Goal: Information Seeking & Learning: Learn about a topic

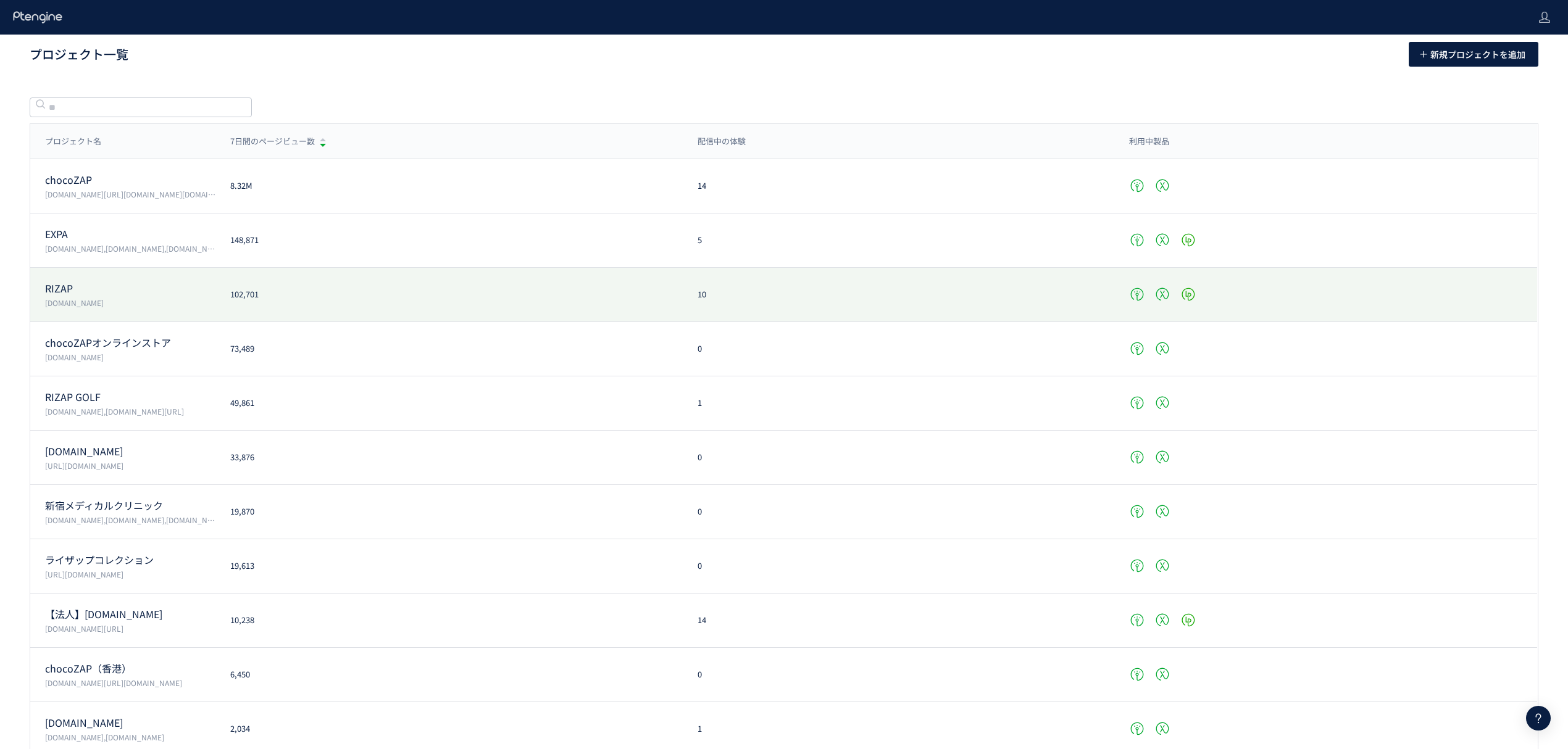
click at [138, 283] on p "RIZAP" at bounding box center [131, 288] width 171 height 14
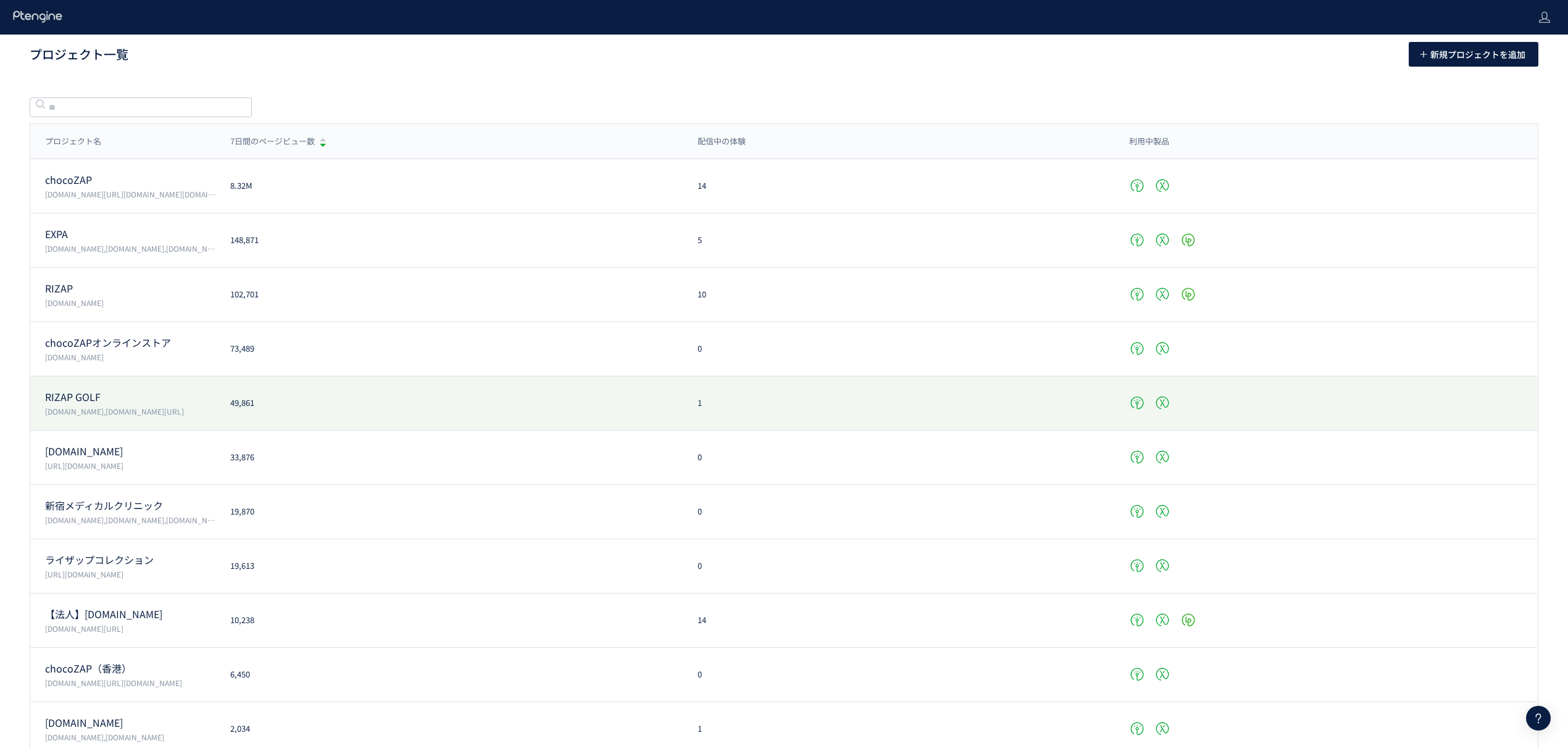
click at [115, 403] on p "RIZAP GOLF" at bounding box center [131, 397] width 171 height 14
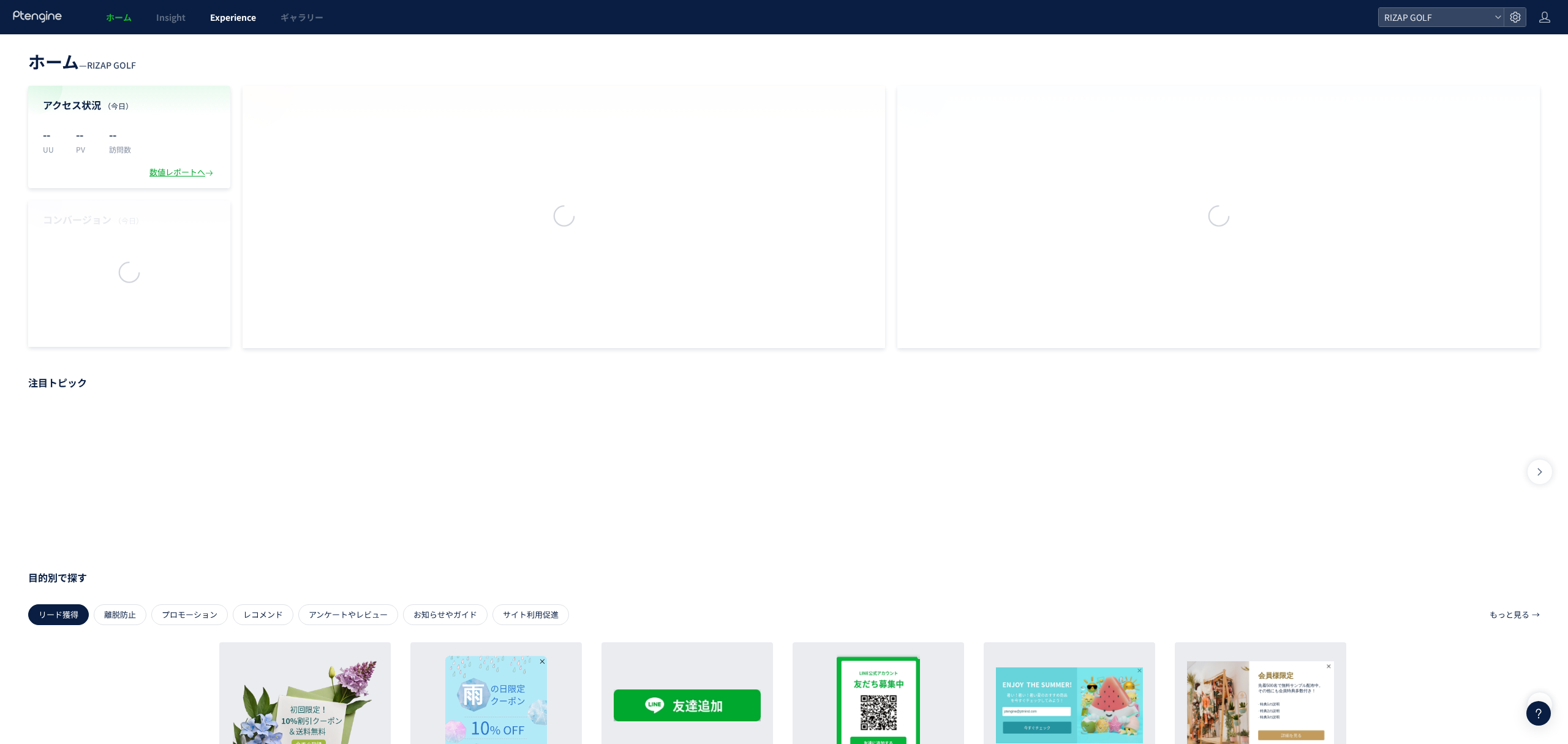
click at [224, 23] on span "Experience" at bounding box center [233, 17] width 46 height 13
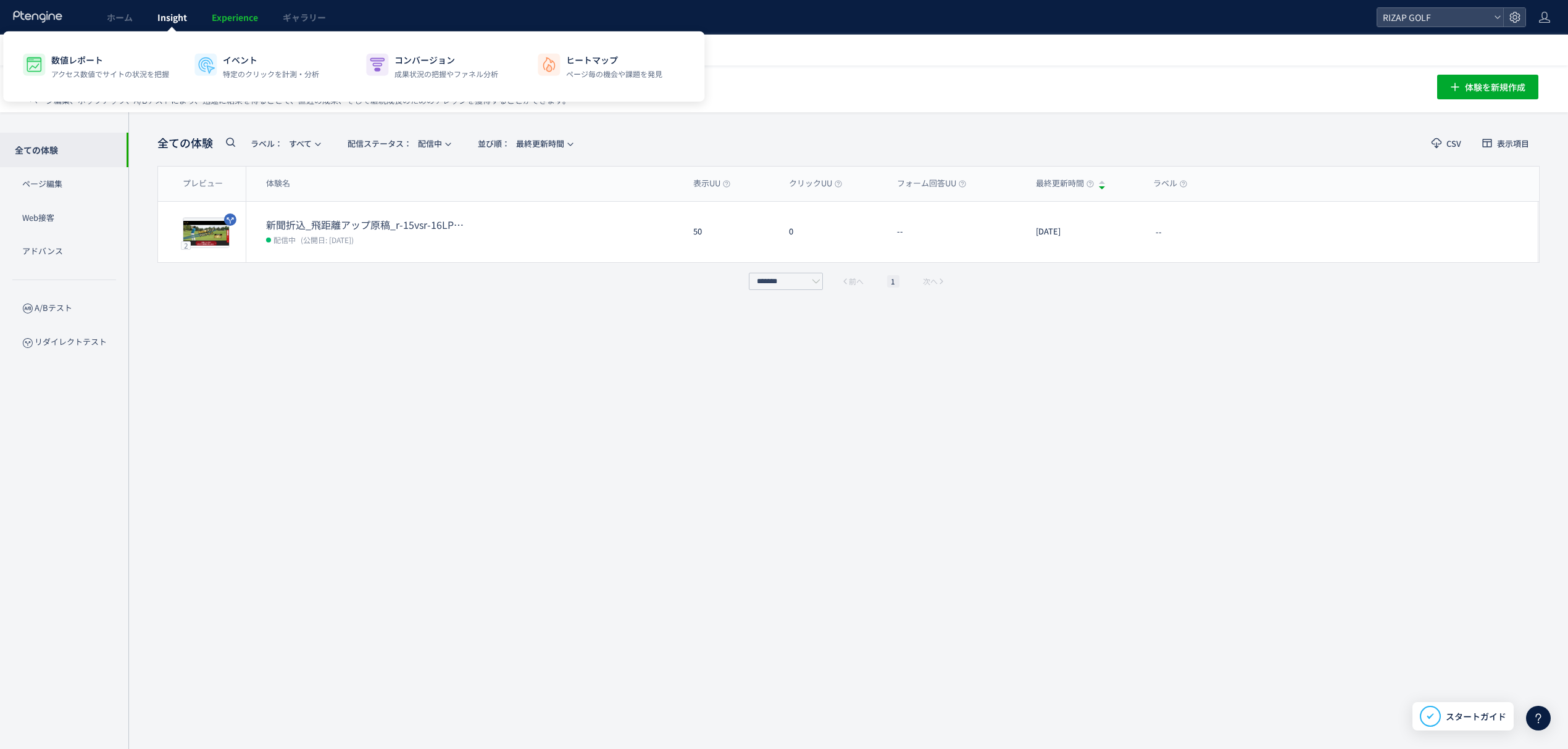
click at [176, 20] on span "Insight" at bounding box center [172, 17] width 30 height 13
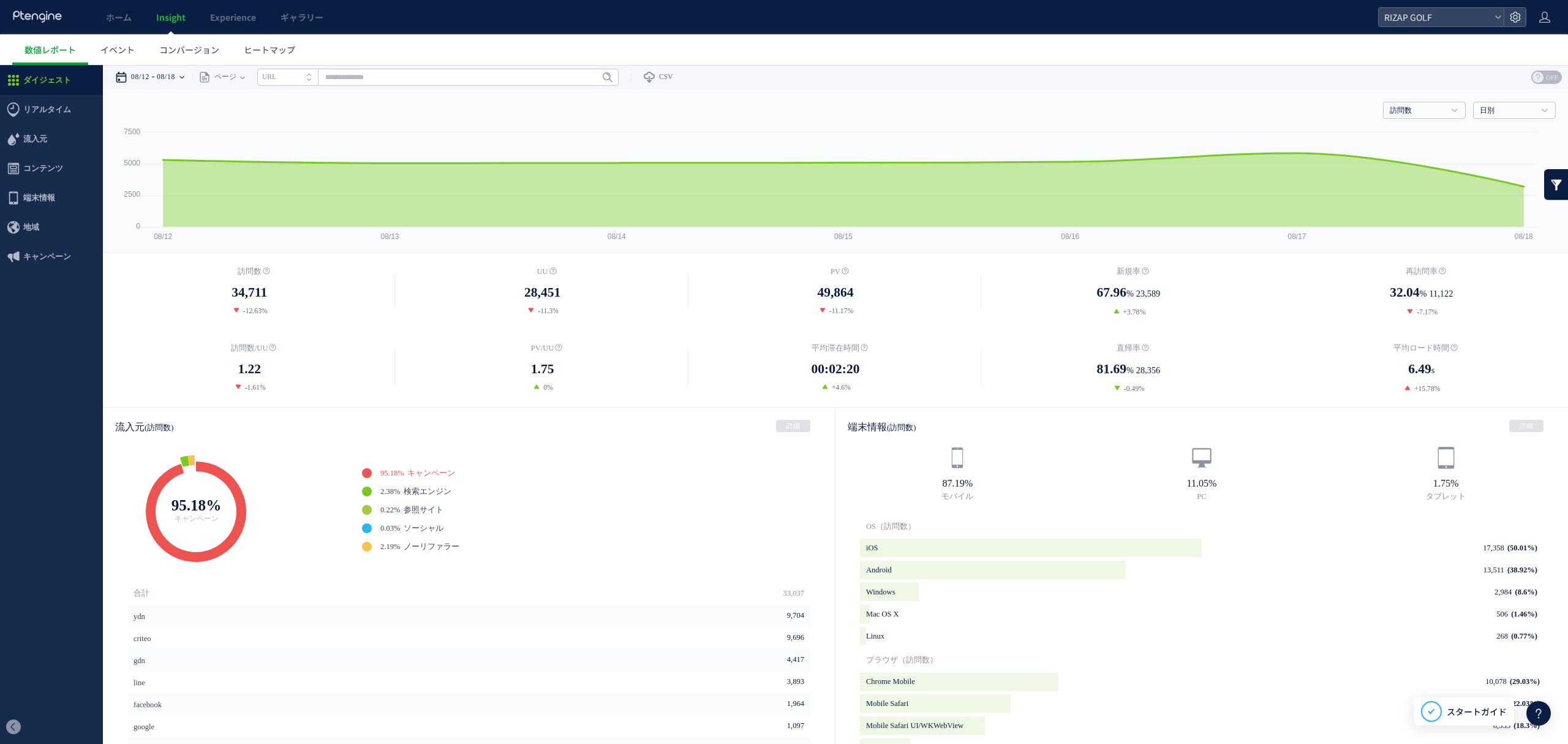
click at [163, 81] on time "08/18" at bounding box center [166, 77] width 18 height 24
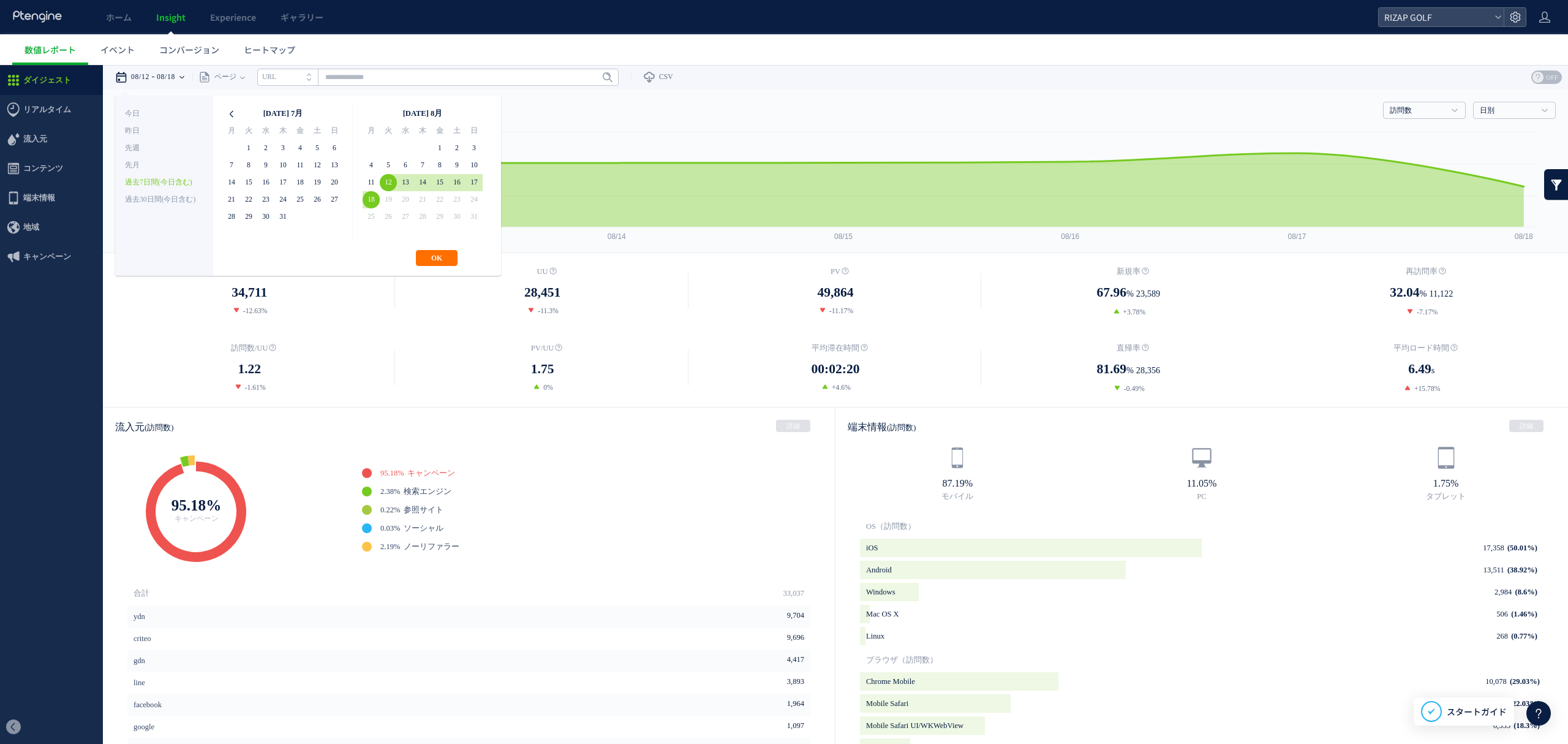
click at [233, 118] on icon at bounding box center [231, 113] width 17 height 17
click at [434, 257] on button "OK" at bounding box center [437, 258] width 42 height 16
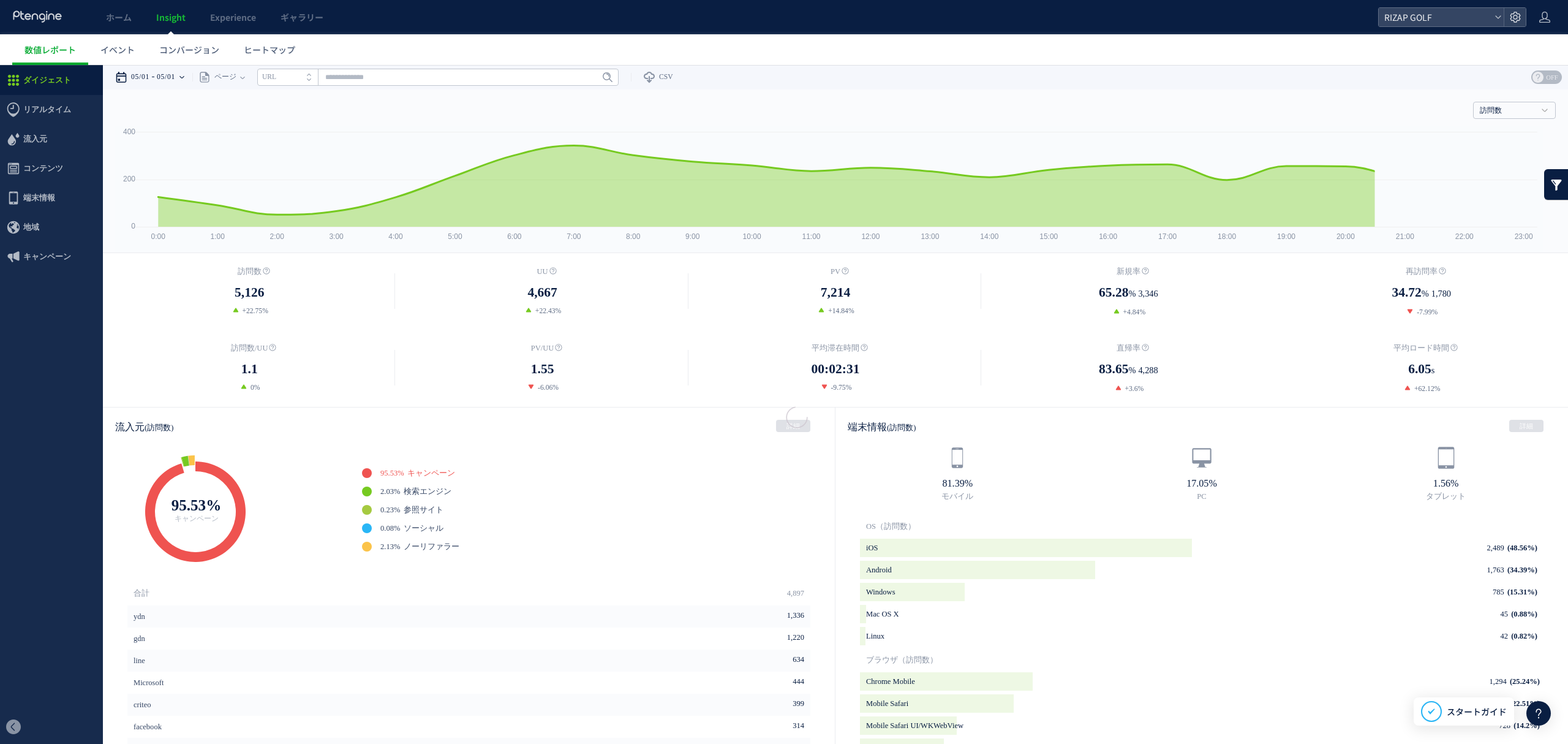
click at [188, 74] on div "05/01 05/01" at bounding box center [153, 77] width 77 height 24
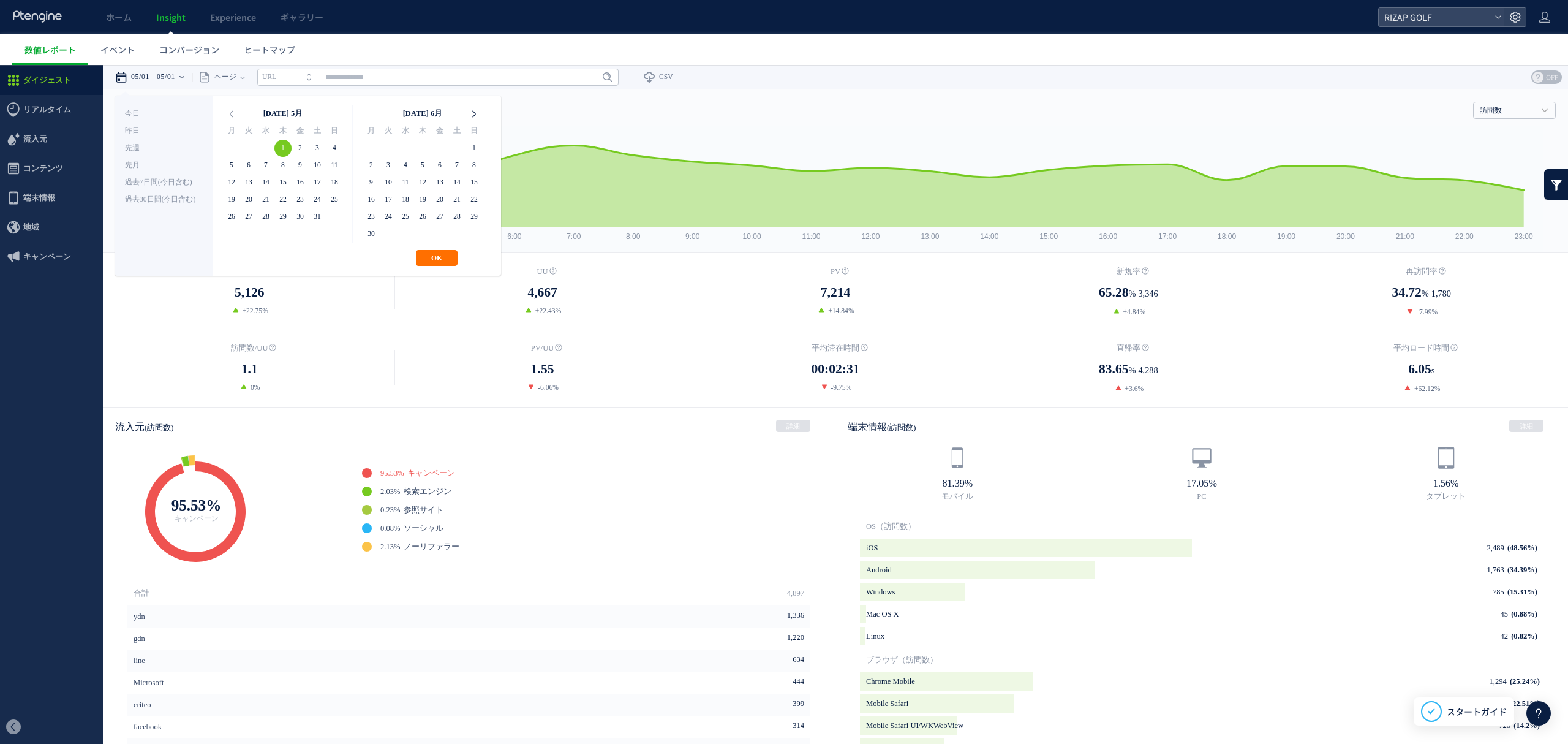
click at [471, 114] on icon at bounding box center [473, 113] width 17 height 17
click at [435, 262] on button "OK" at bounding box center [437, 258] width 42 height 16
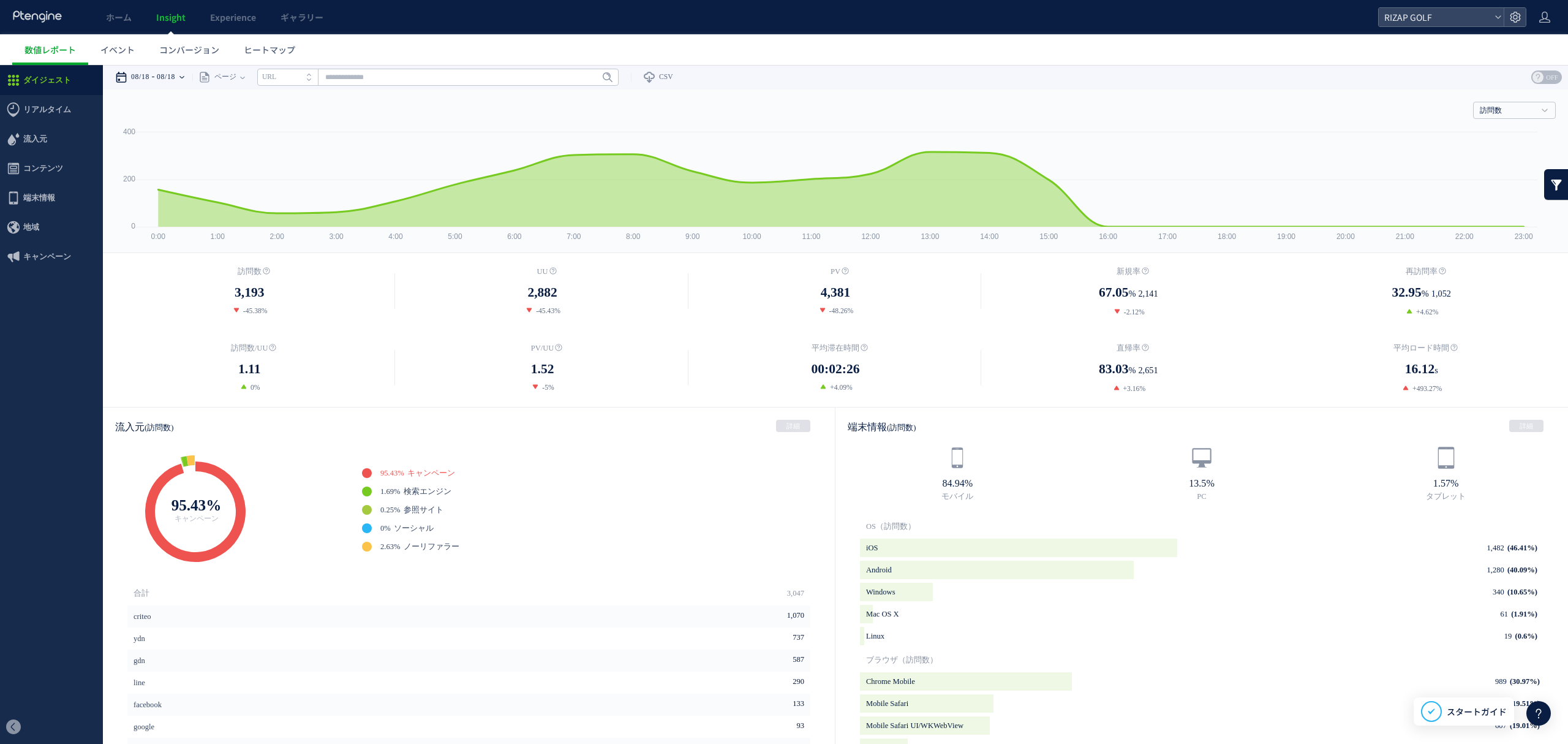
click at [186, 72] on div "08/18 08/18" at bounding box center [153, 77] width 77 height 24
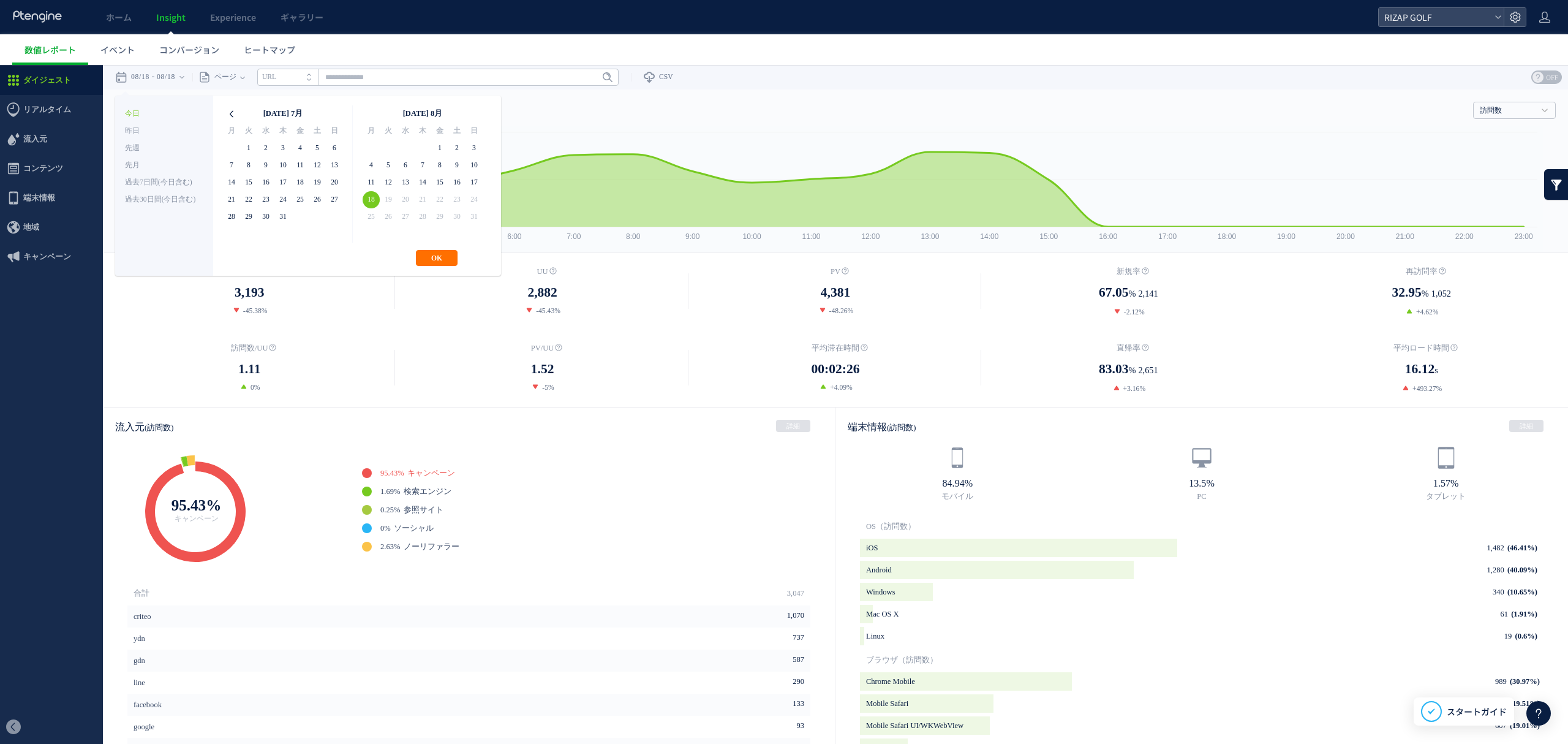
click at [231, 116] on icon at bounding box center [231, 113] width 17 height 17
click at [472, 111] on icon at bounding box center [473, 113] width 17 height 17
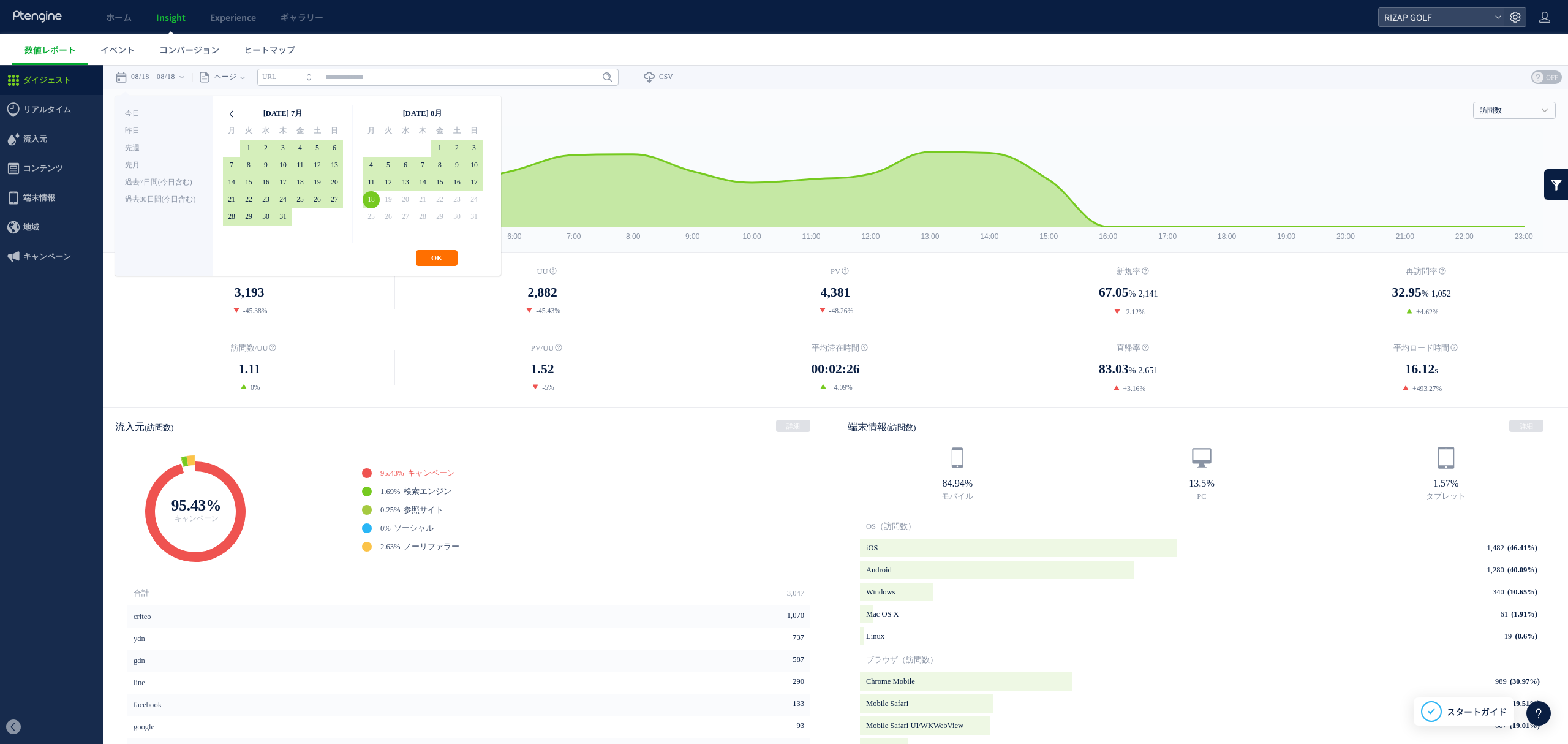
click at [228, 111] on icon at bounding box center [231, 113] width 17 height 17
click at [439, 256] on button "OK" at bounding box center [437, 258] width 42 height 16
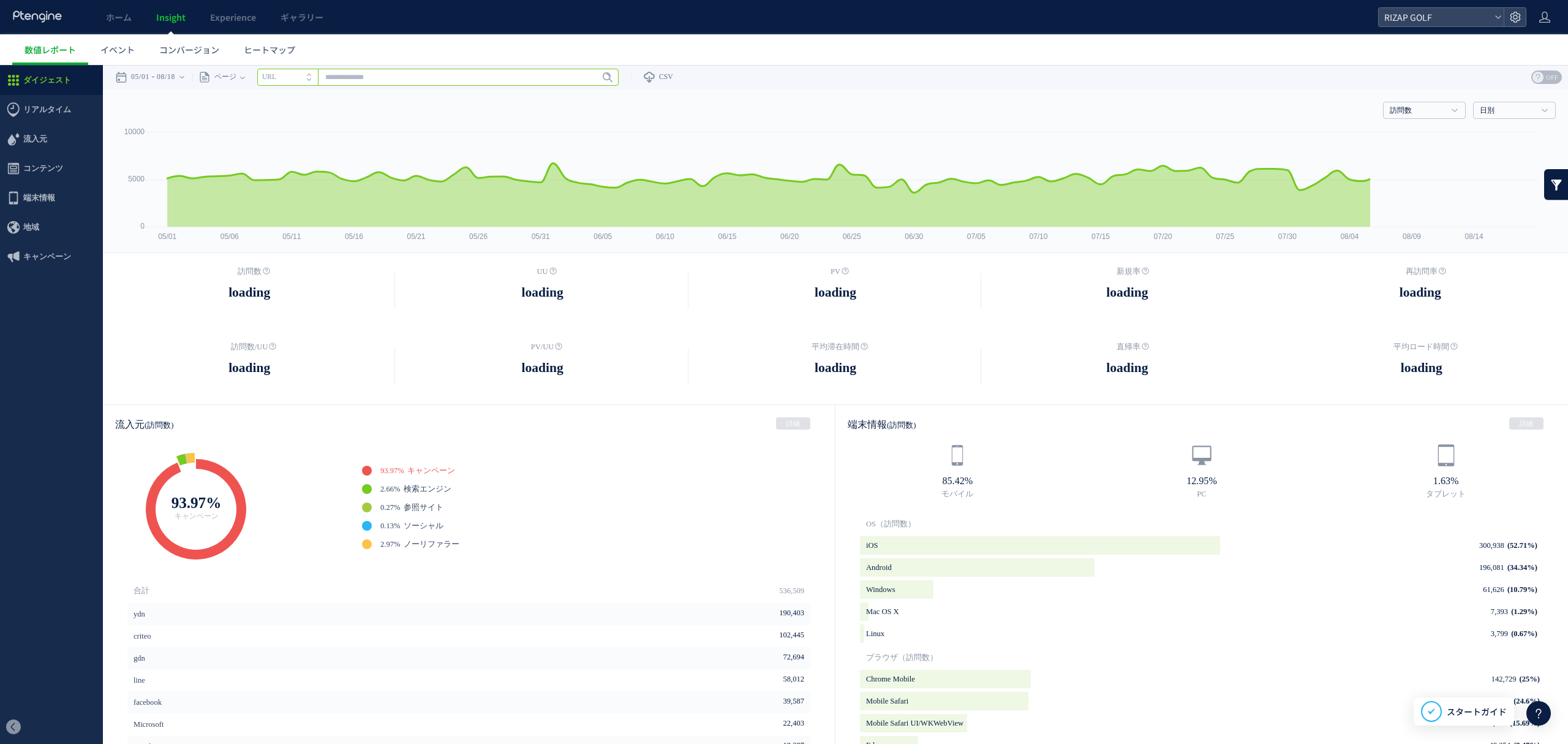
click at [378, 74] on input "text" at bounding box center [437, 77] width 361 height 17
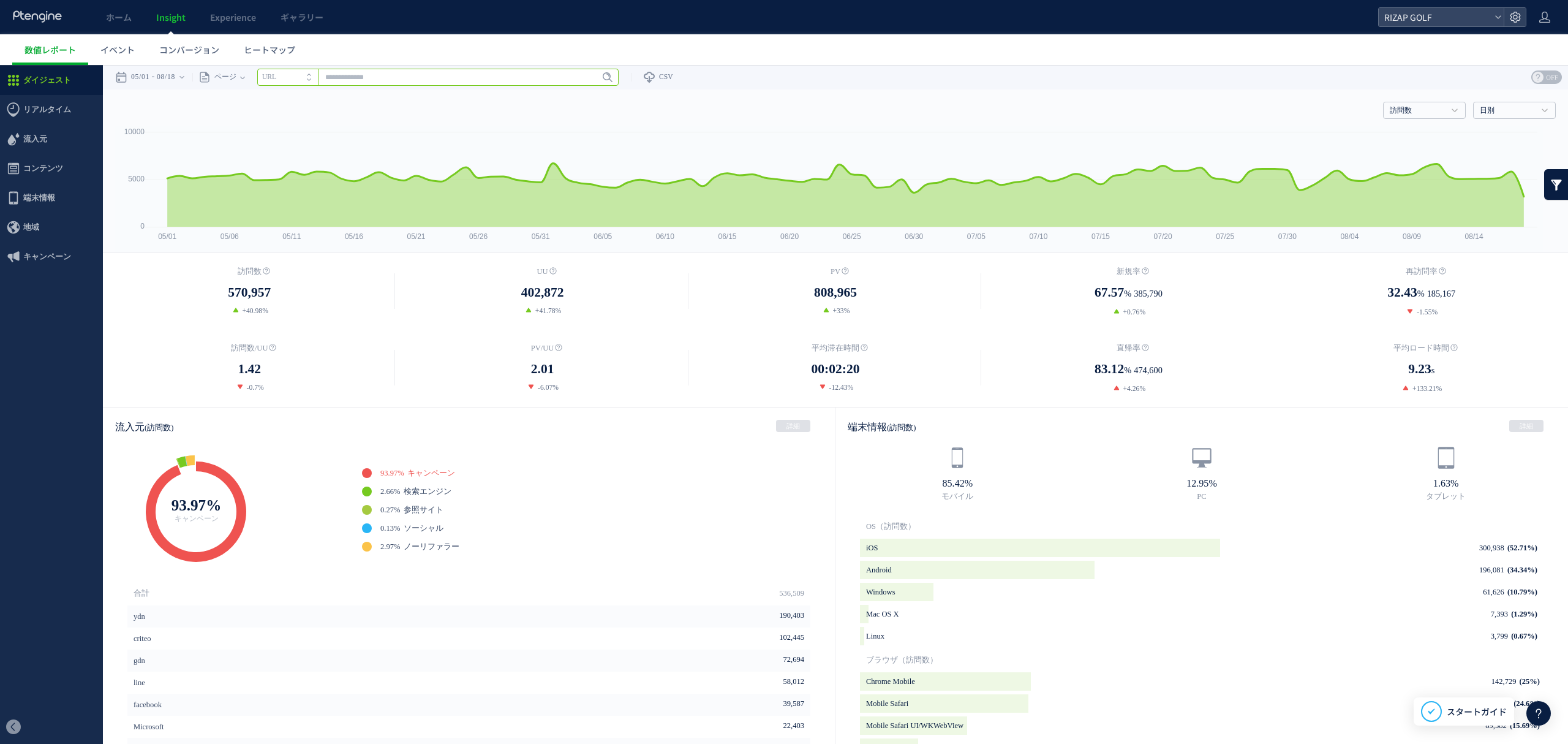
click at [378, 74] on input "text" at bounding box center [437, 77] width 361 height 17
click at [377, 77] on input "text" at bounding box center [437, 77] width 361 height 17
click at [472, 70] on input "text" at bounding box center [437, 77] width 361 height 17
click at [449, 79] on input "text" at bounding box center [437, 77] width 361 height 17
paste input "**********"
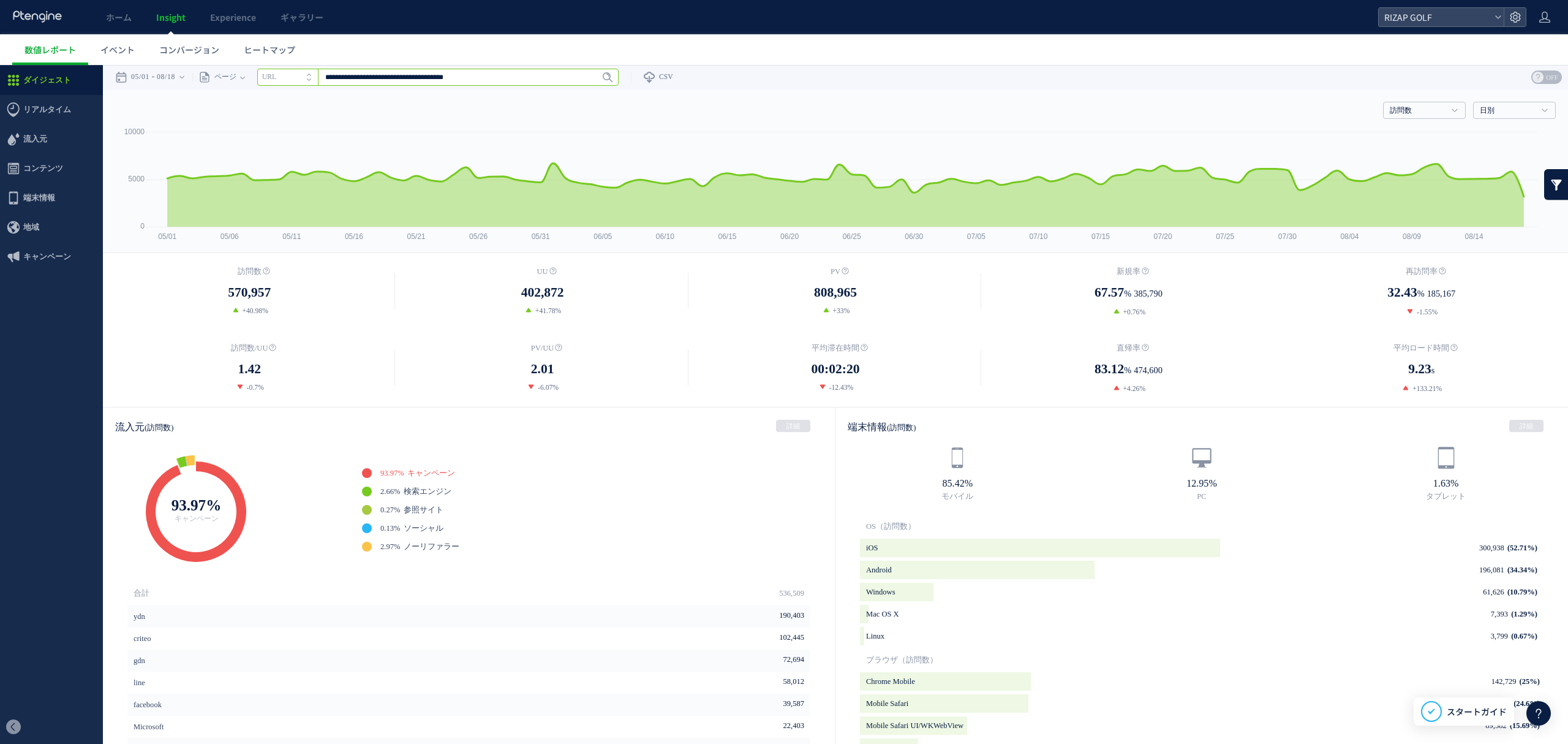
click at [449, 79] on input "**********" at bounding box center [437, 77] width 361 height 17
type input "**********"
click at [551, 79] on input "**********" at bounding box center [437, 77] width 361 height 17
click at [604, 80] on span "Enter" at bounding box center [604, 77] width 16 height 13
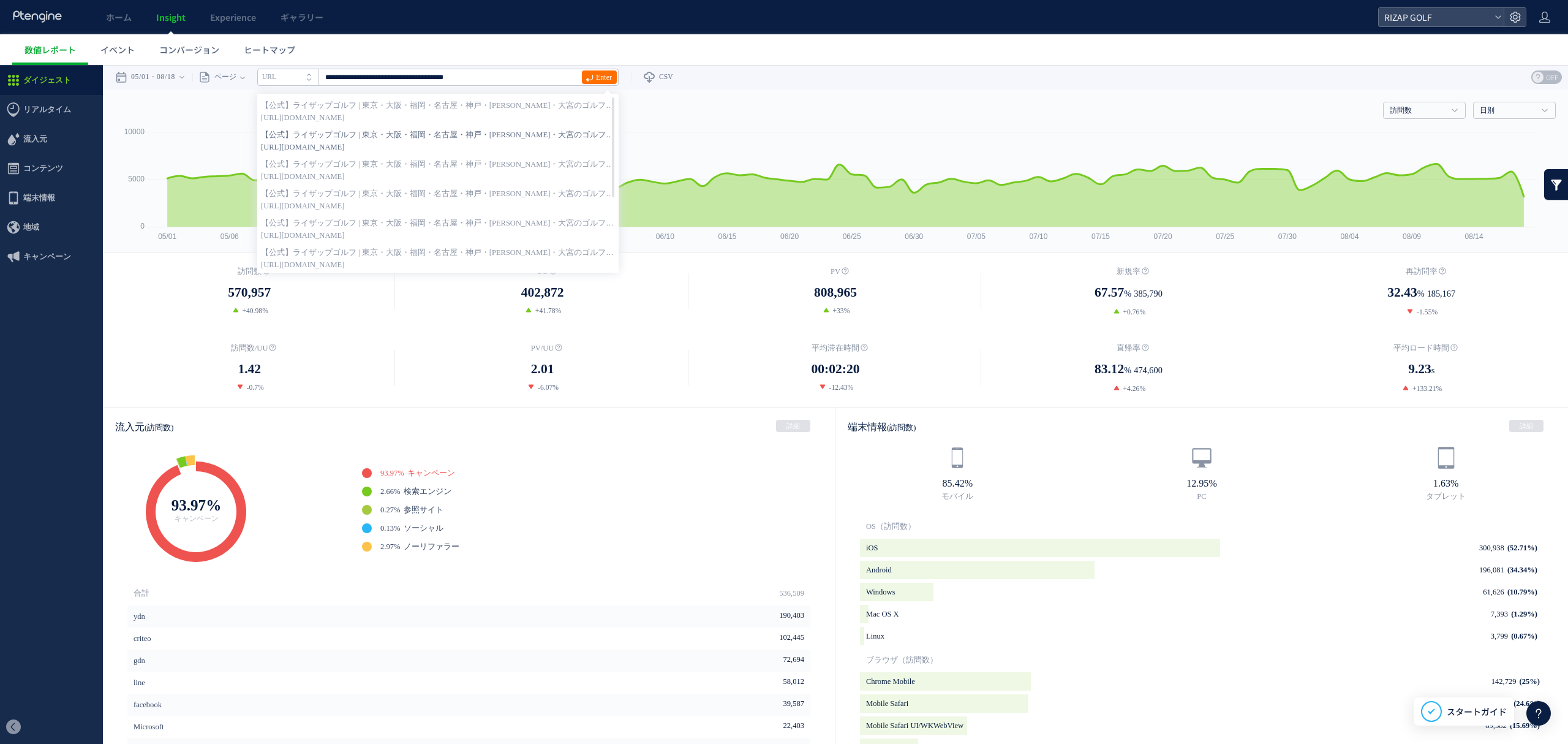
click at [395, 137] on strong "【公式】ライザップゴルフ | 東京・大阪・福岡・名古屋・神戸・[PERSON_NAME]・大宮のゴルフレッスンスクール" at bounding box center [437, 135] width 354 height 13
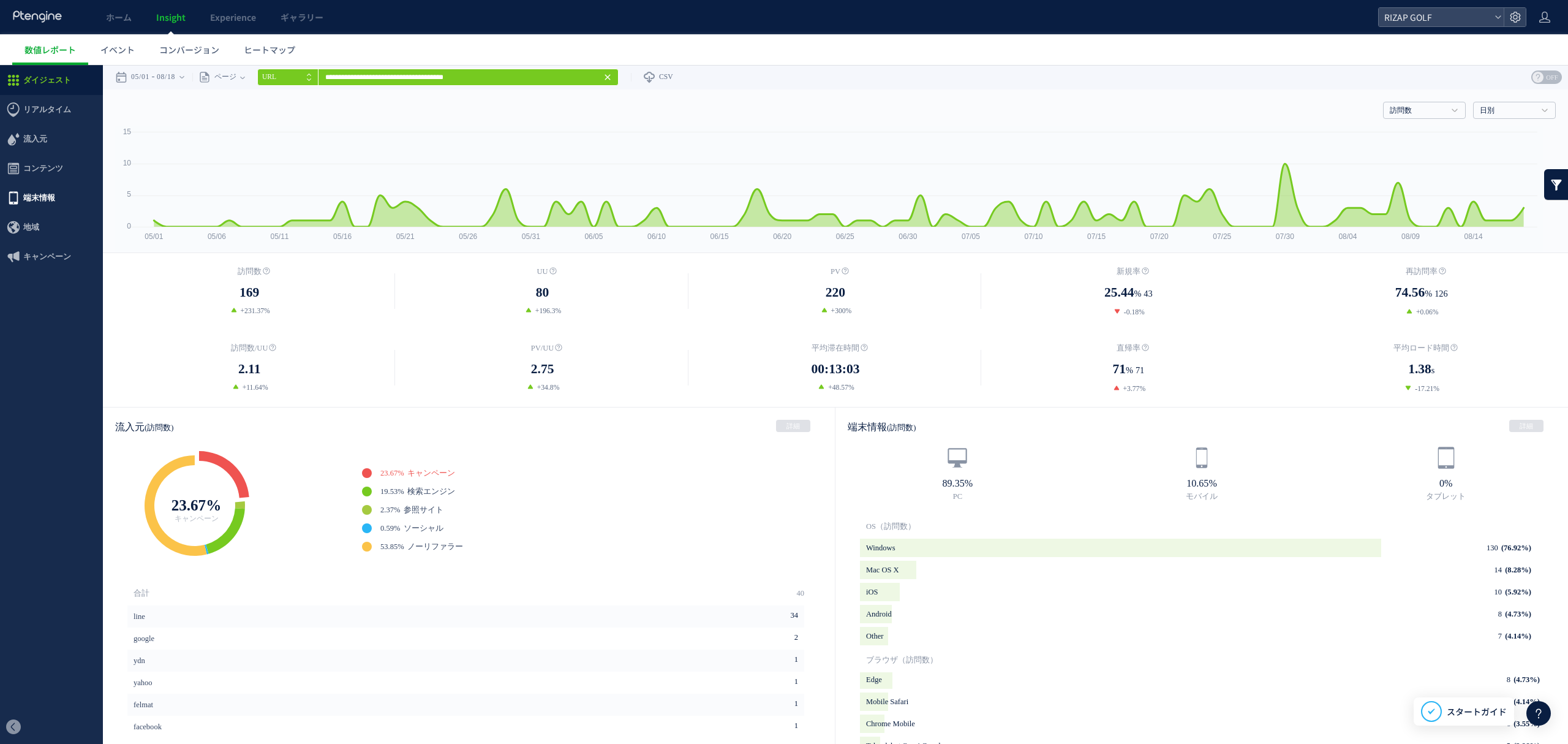
click at [38, 205] on span "端末情報" at bounding box center [39, 198] width 32 height 29
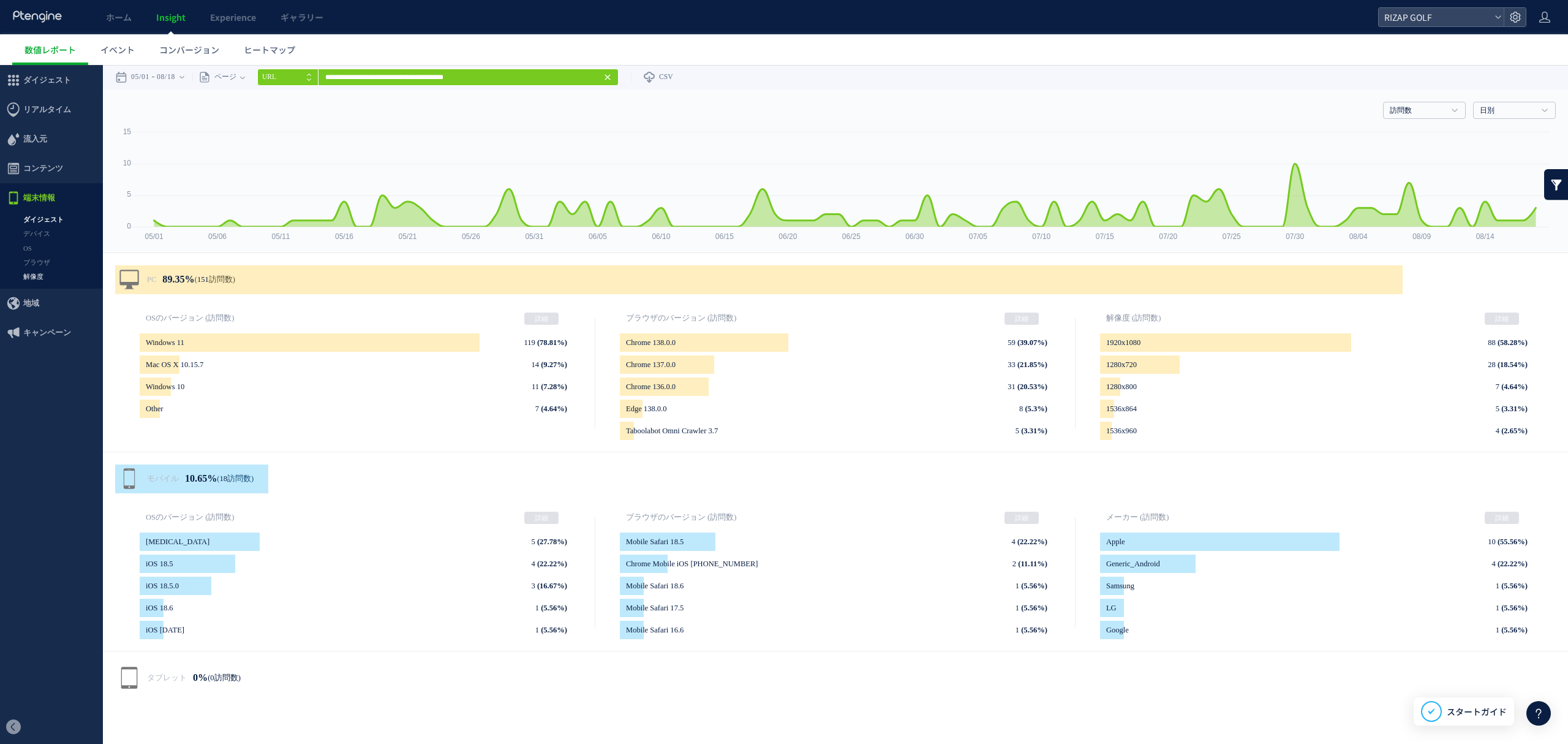
click at [48, 275] on link "解像度" at bounding box center [52, 276] width 103 height 14
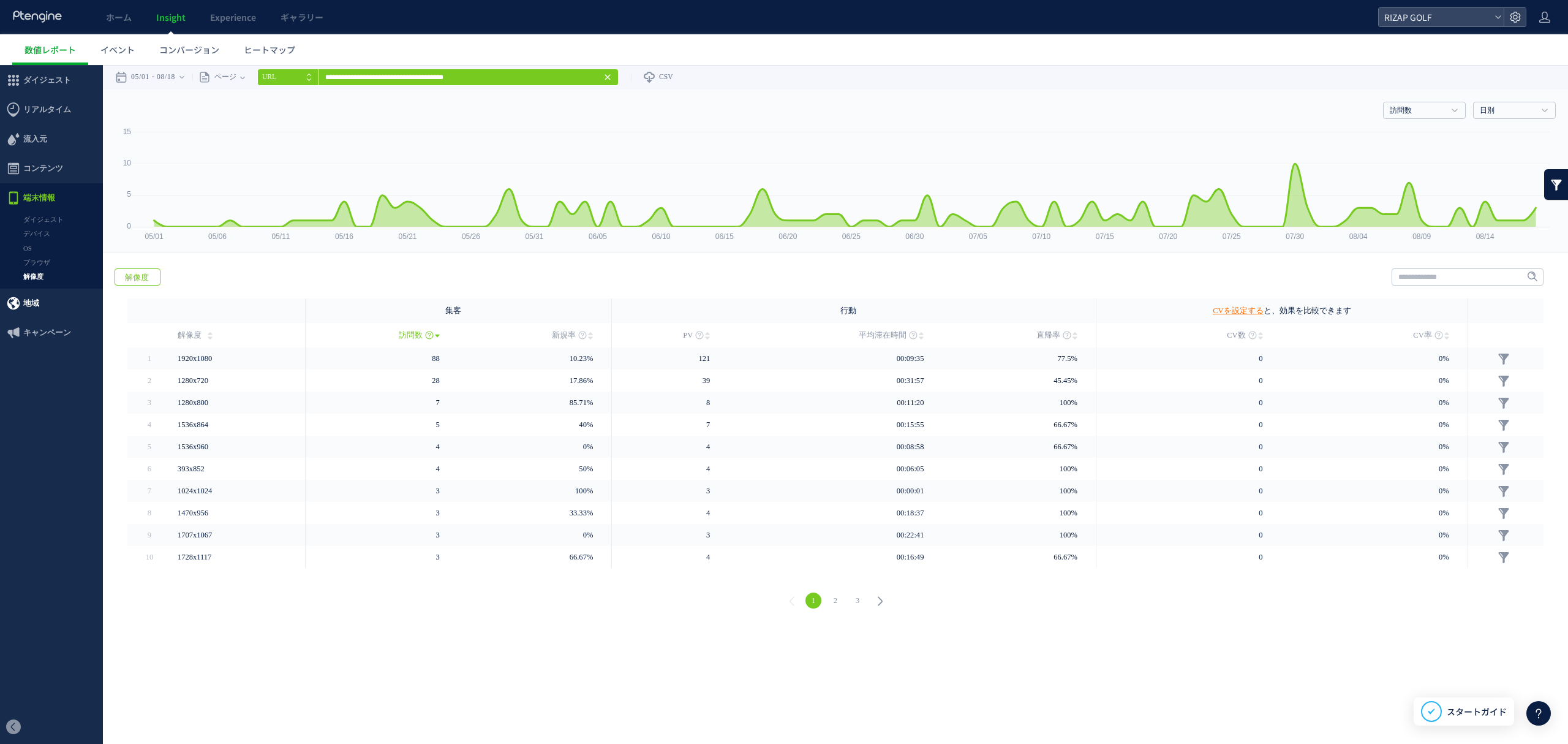
click at [35, 298] on span "地域" at bounding box center [32, 303] width 16 height 29
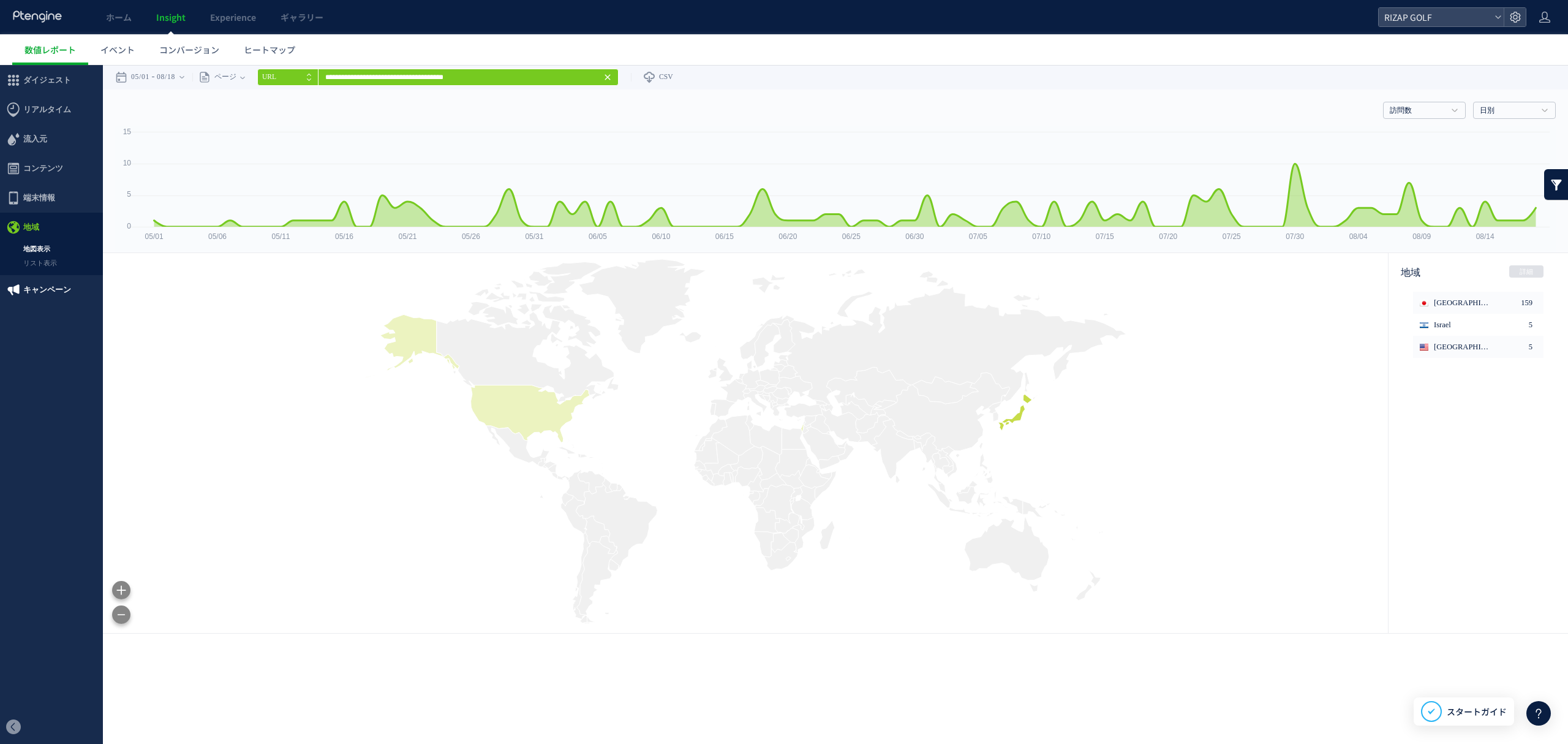
click at [27, 278] on span "キャンペーン" at bounding box center [47, 289] width 48 height 29
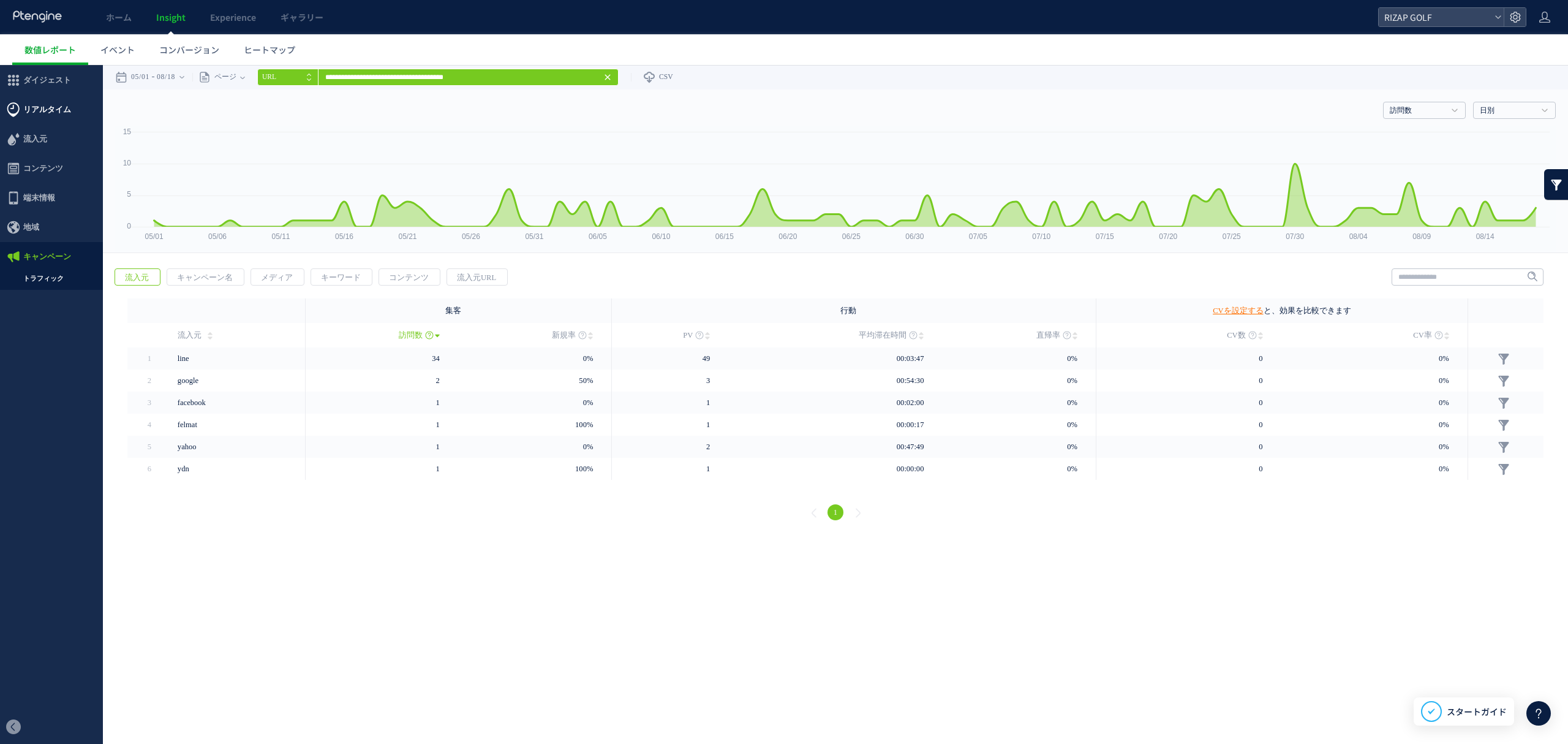
click at [43, 104] on span "リアルタイム" at bounding box center [47, 110] width 48 height 29
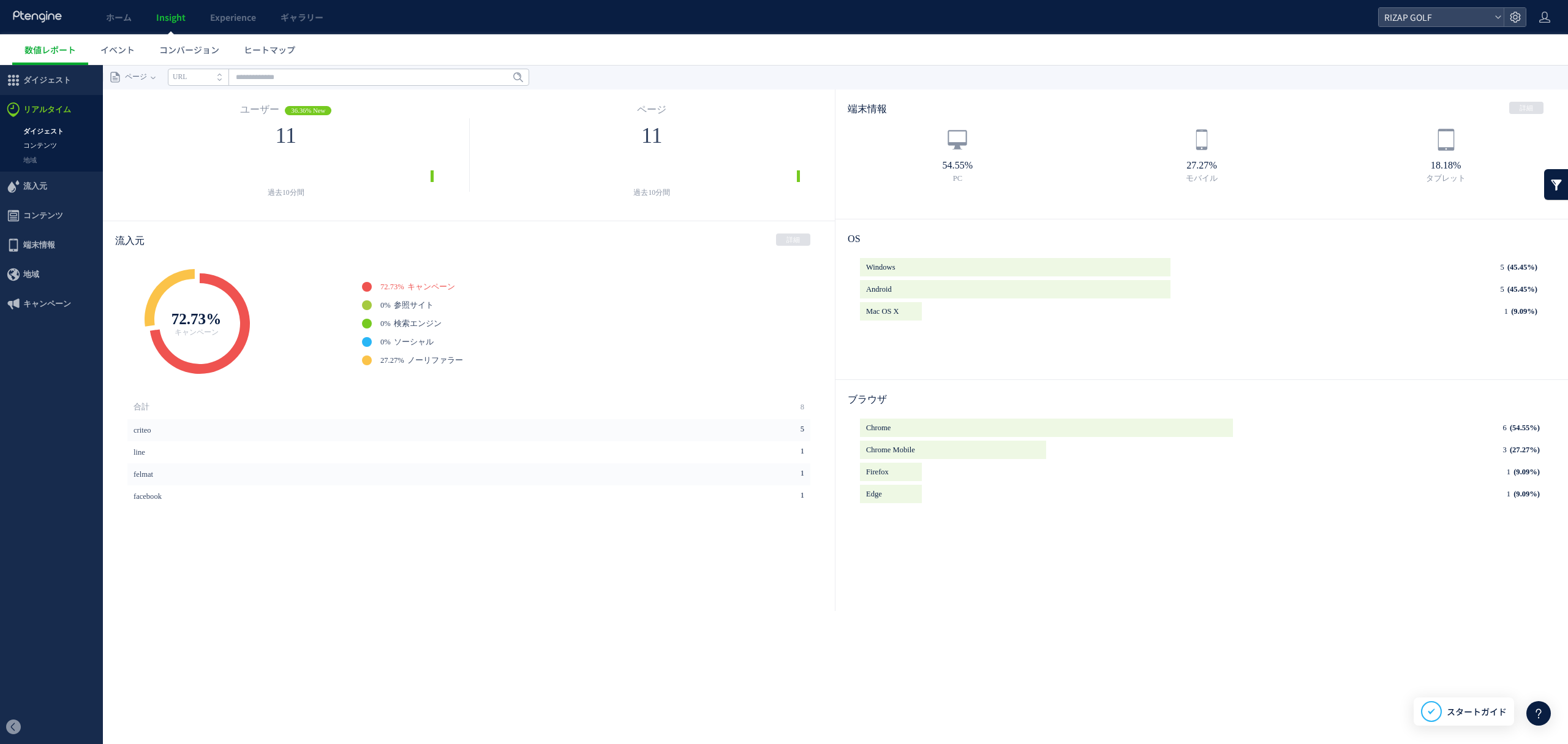
click at [39, 140] on link "コンテンツ" at bounding box center [52, 145] width 103 height 14
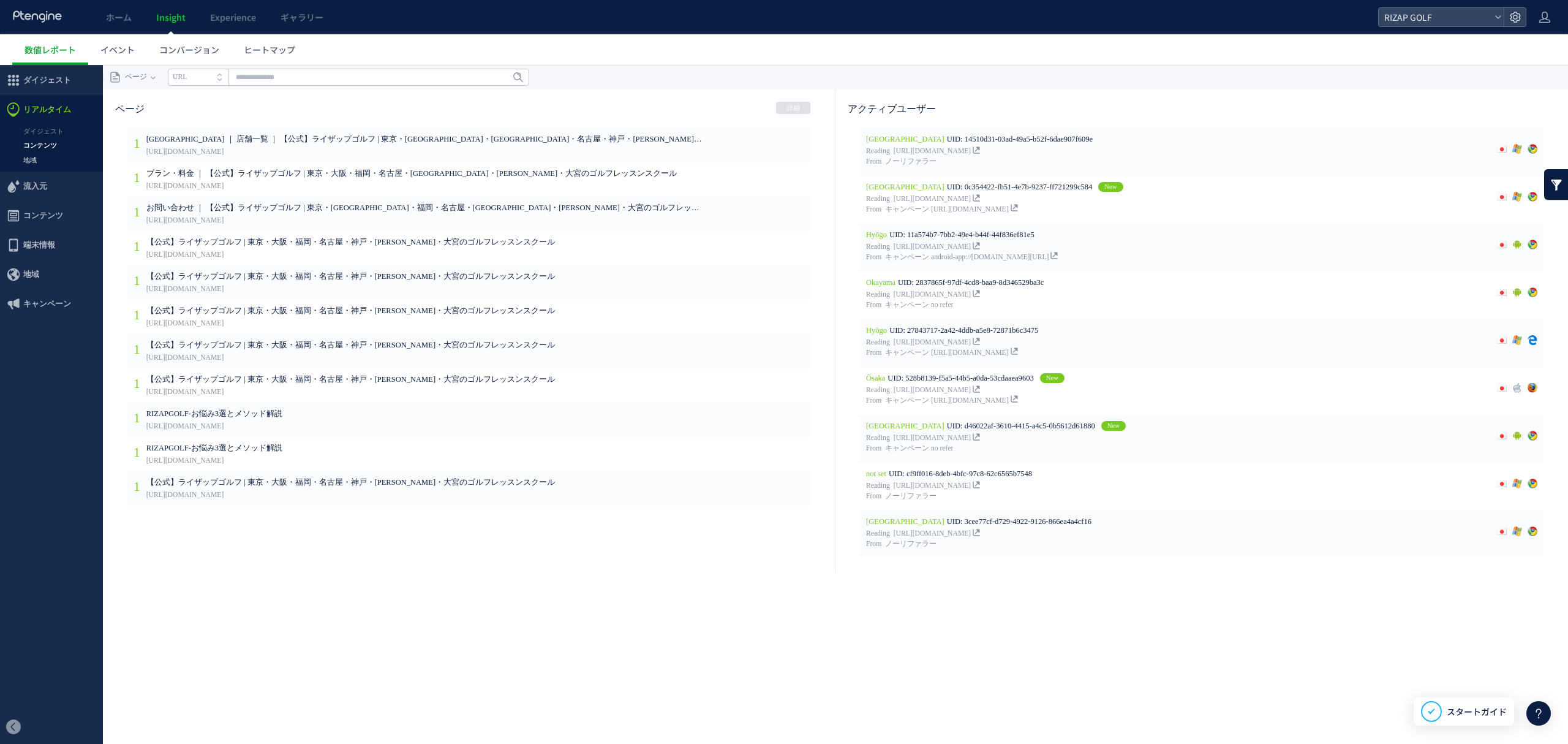
click at [32, 162] on link "地域" at bounding box center [52, 160] width 103 height 14
